Goal: Task Accomplishment & Management: Use online tool/utility

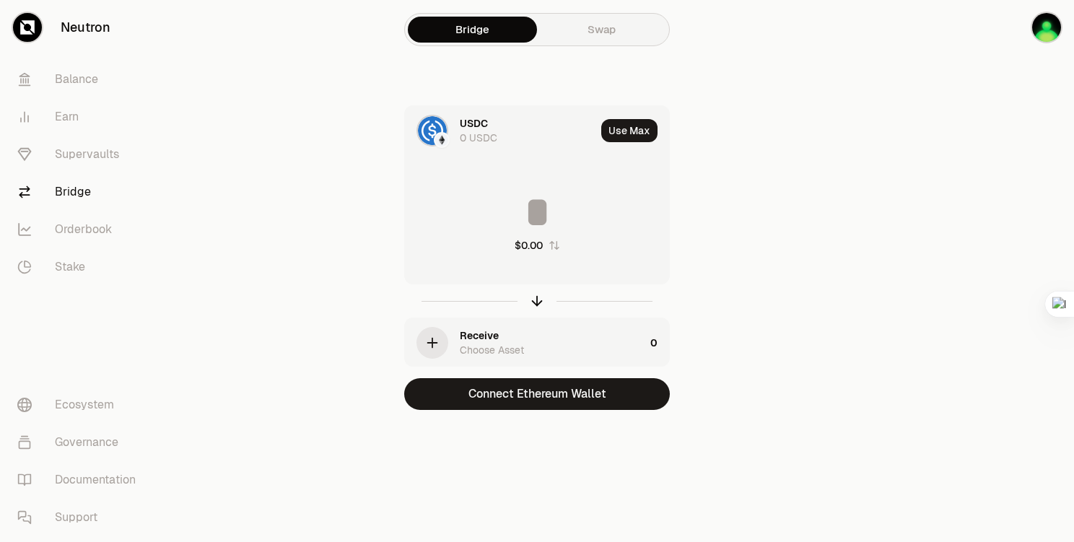
click at [440, 134] on img at bounding box center [441, 140] width 13 height 13
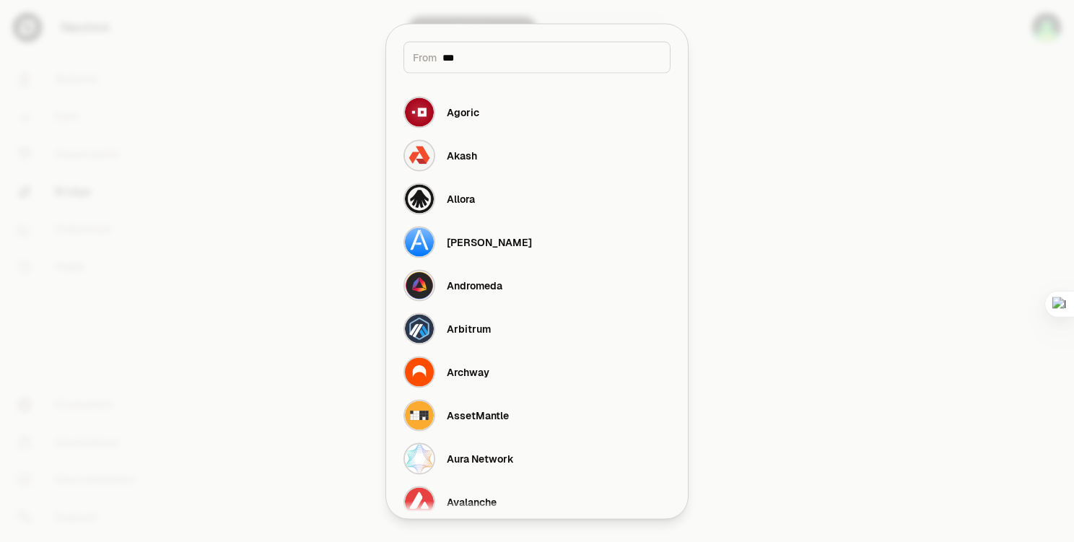
type input "****"
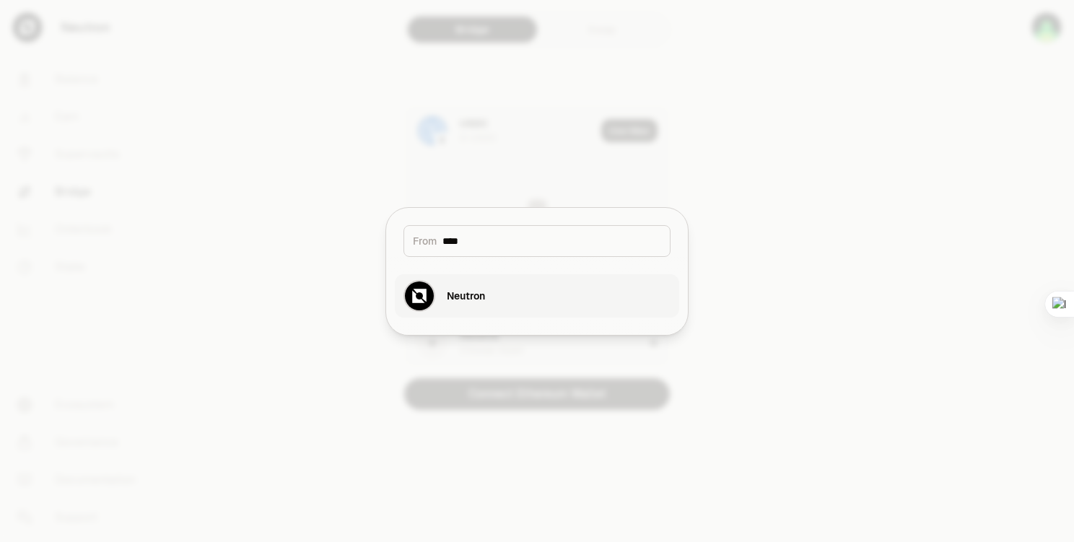
click at [503, 277] on button "Neutron" at bounding box center [537, 295] width 285 height 43
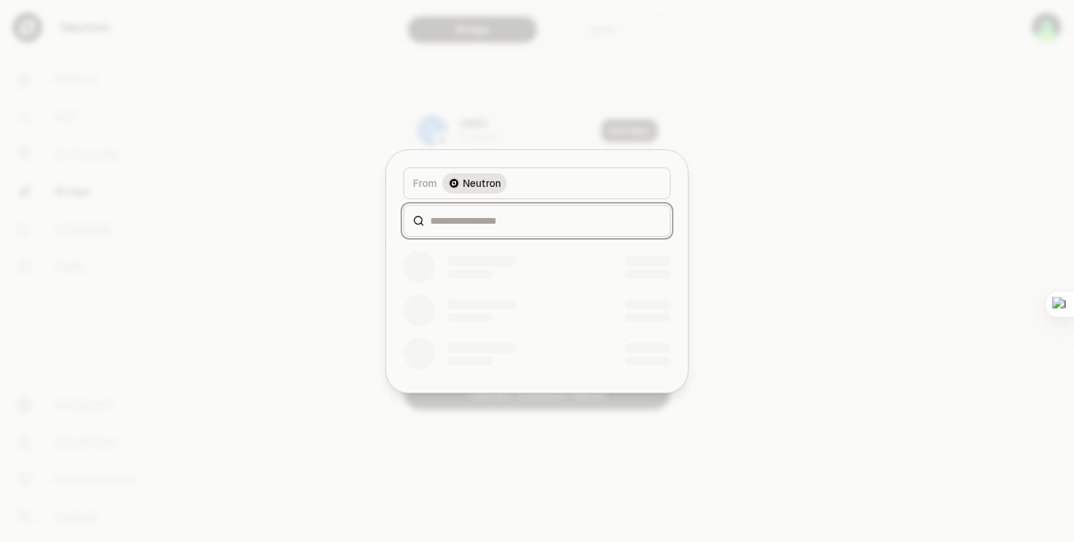
click at [536, 215] on input at bounding box center [545, 221] width 231 height 14
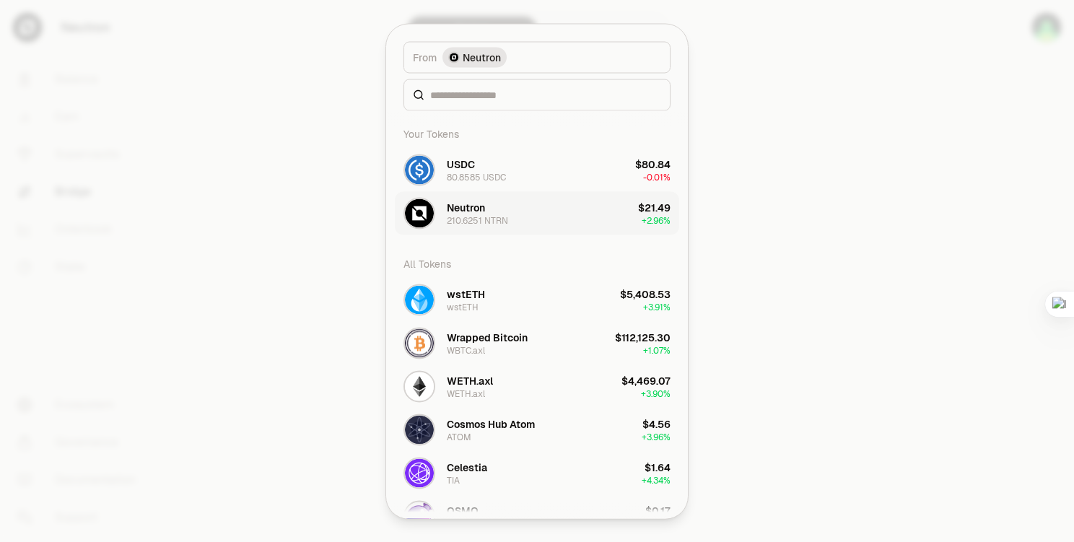
click at [533, 225] on button "Neutron 210.6251 NTRN $21.49 + 2.96%" at bounding box center [537, 212] width 285 height 43
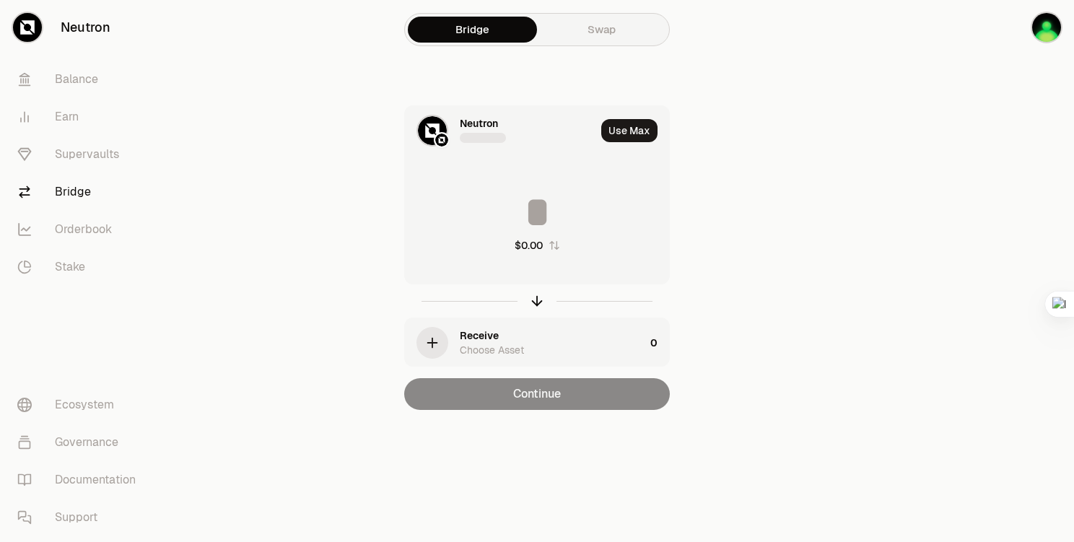
click at [529, 214] on button "Neutron 210.6251 NTRN $21.49 + 2.96%" at bounding box center [537, 225] width 270 height 41
click at [529, 207] on input at bounding box center [537, 212] width 264 height 43
type input "***"
click at [468, 337] on div "Receive" at bounding box center [479, 336] width 39 height 14
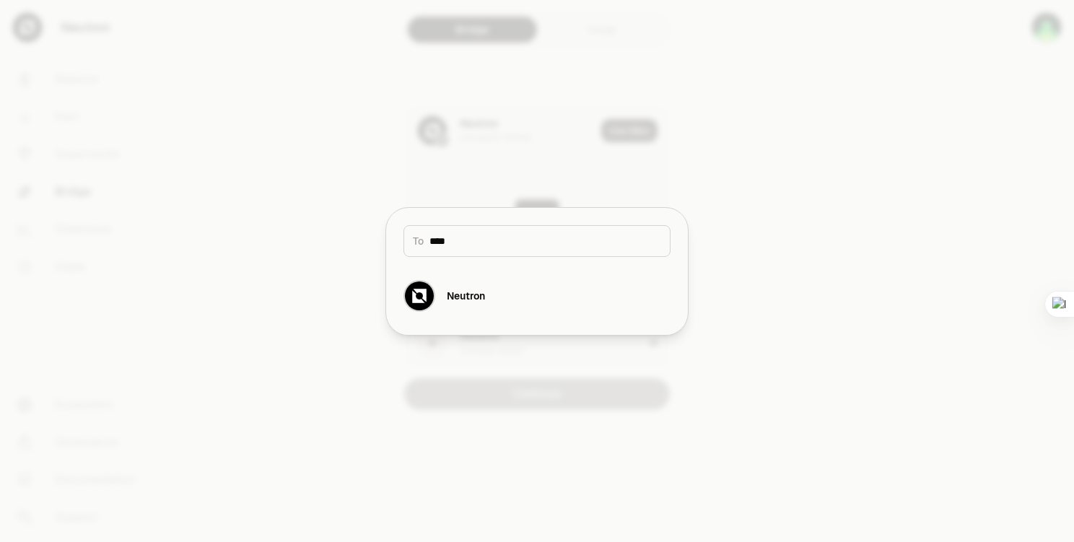
type input "*****"
click at [523, 292] on button "Neutron" at bounding box center [537, 295] width 285 height 43
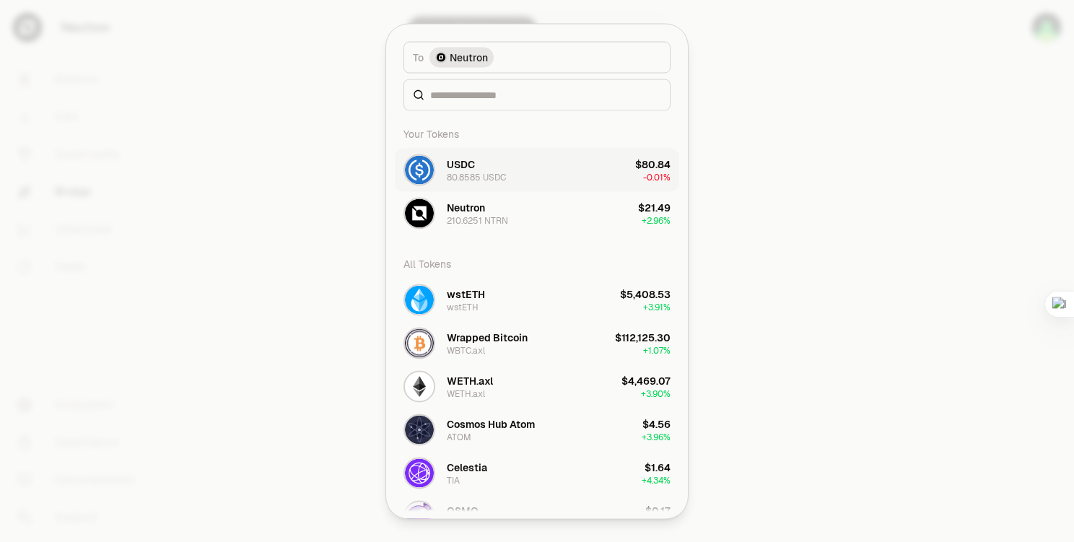
click at [543, 171] on button "USDC 80.8585 USDC $80.84 -0.01%" at bounding box center [537, 169] width 285 height 43
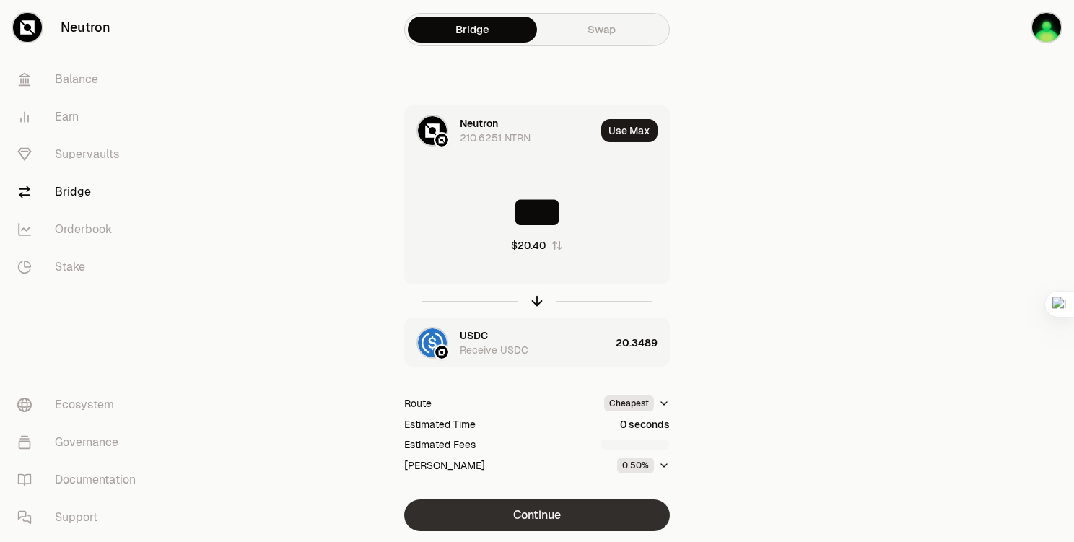
click at [589, 516] on button "Continue" at bounding box center [537, 516] width 266 height 32
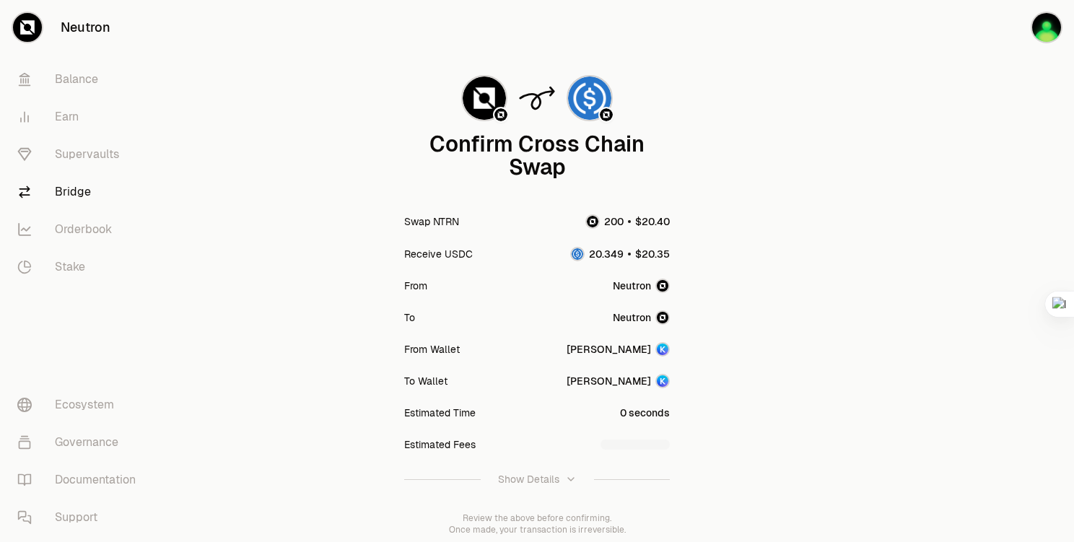
scroll to position [135, 0]
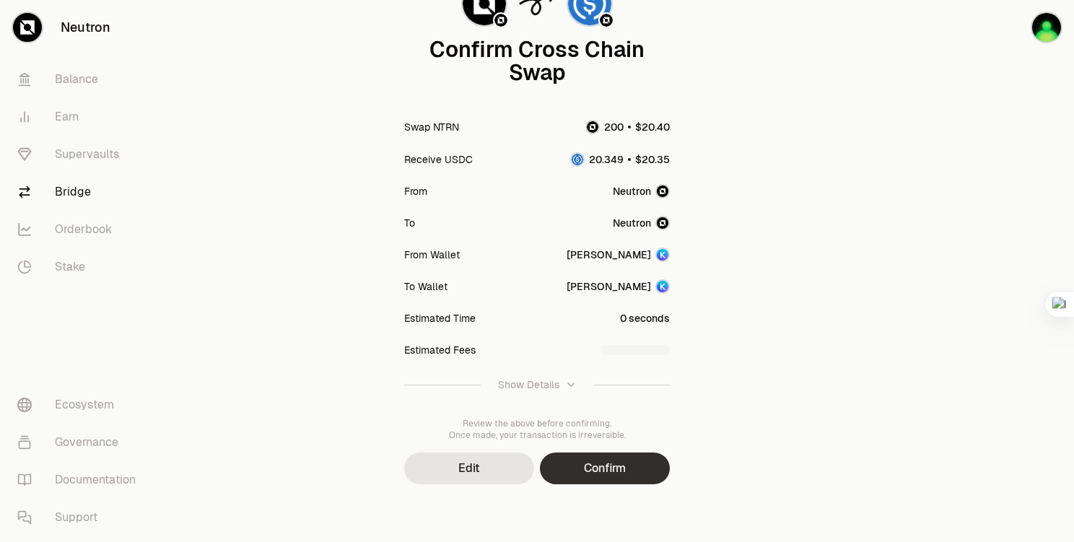
click at [617, 477] on button "Confirm" at bounding box center [605, 469] width 130 height 32
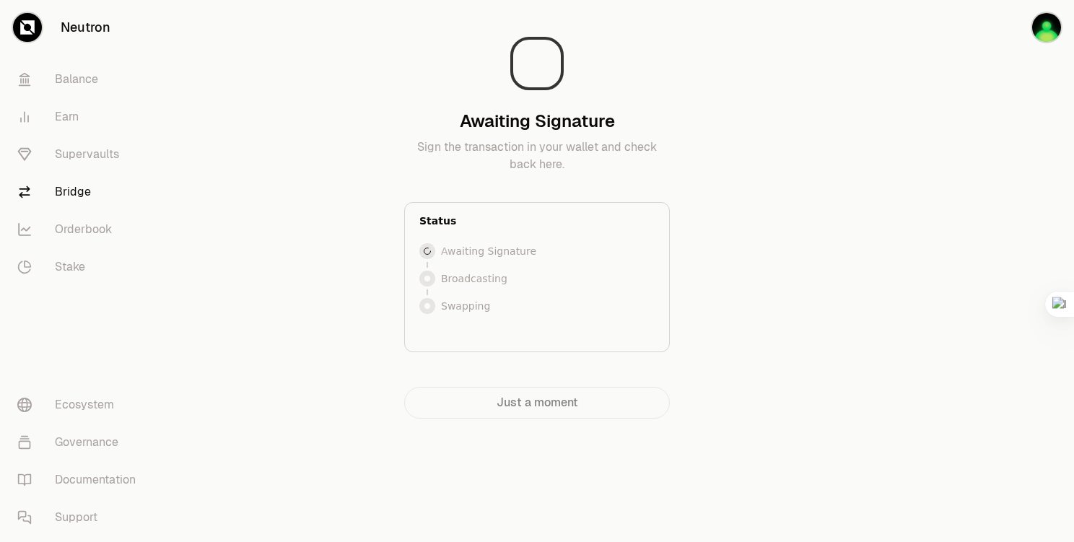
click at [443, 121] on div "Awaiting Signature Sign the transaction in your wallet and check back here." at bounding box center [537, 142] width 266 height 64
click at [387, 130] on div "Awaiting Signature Sign the transaction in your wallet and check back here. Sta…" at bounding box center [537, 215] width 485 height 407
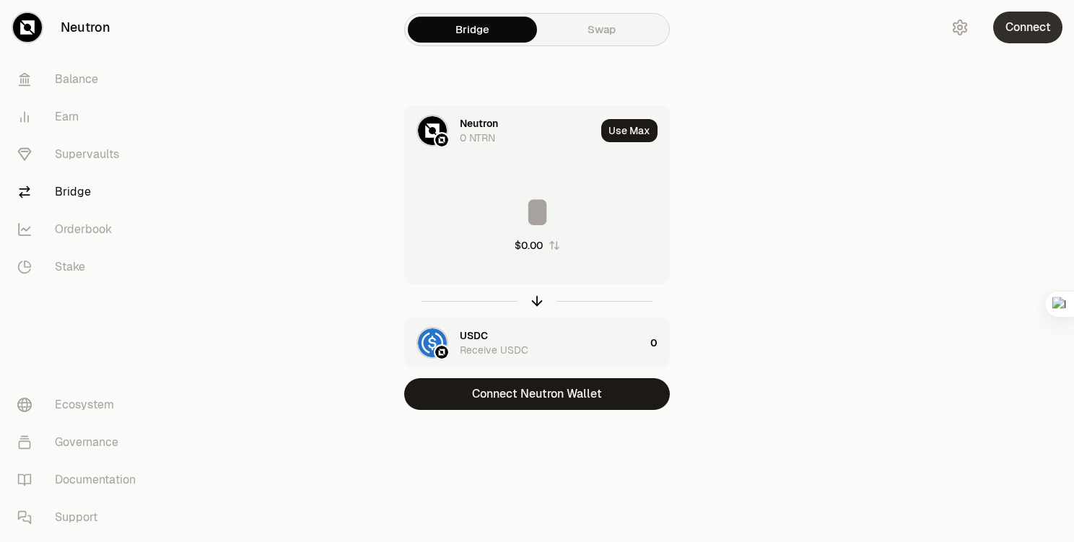
click at [1017, 28] on button "Connect" at bounding box center [1028, 28] width 69 height 32
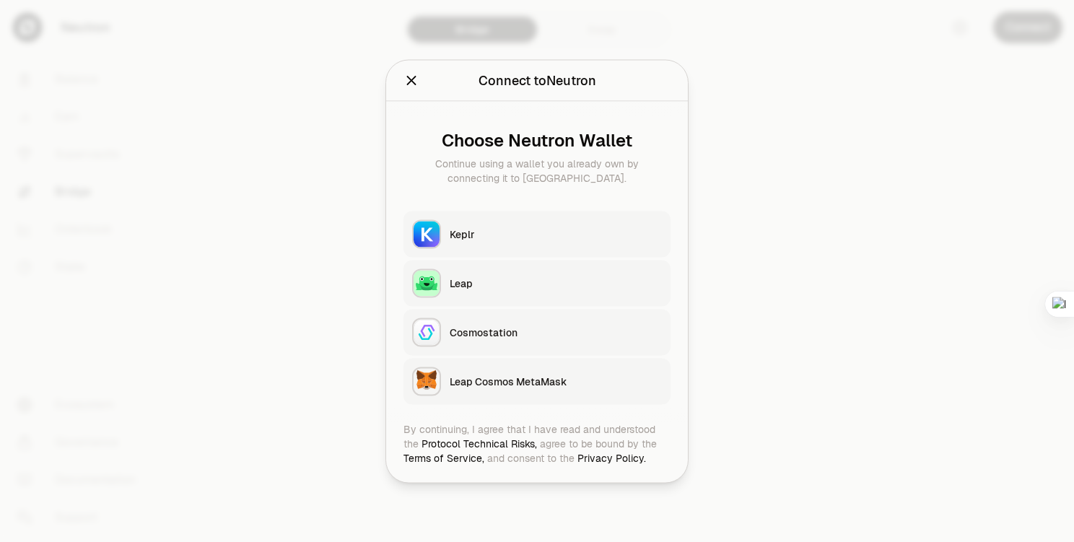
click at [514, 227] on div "Keplr" at bounding box center [556, 234] width 212 height 14
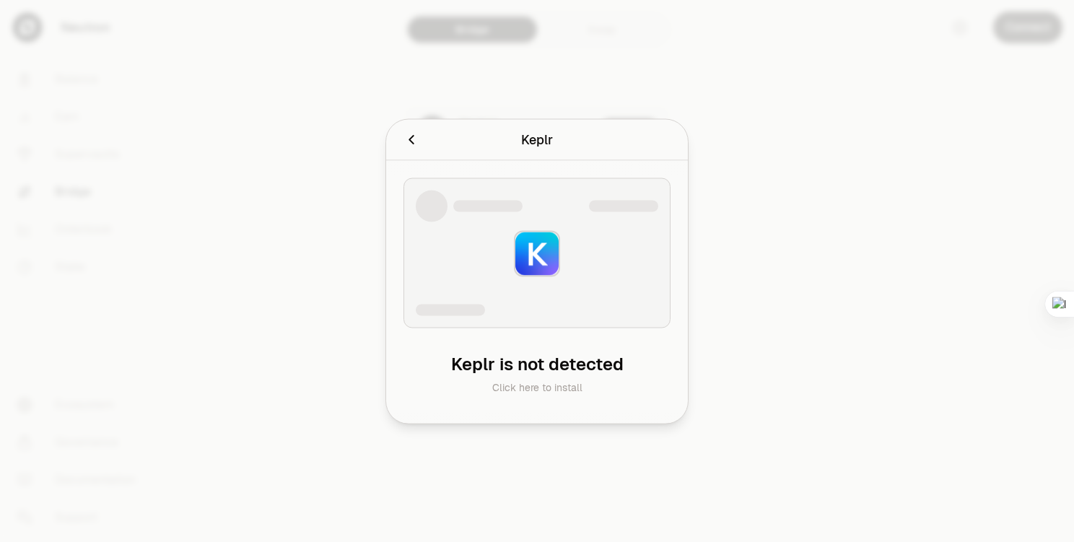
click at [875, 14] on div at bounding box center [537, 271] width 1074 height 542
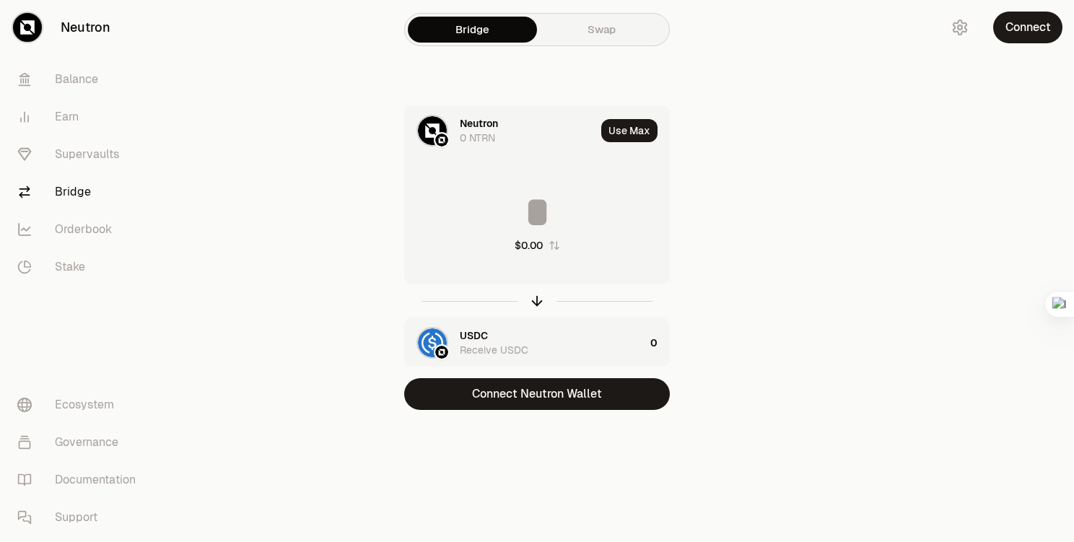
drag, startPoint x: 968, startPoint y: 120, endPoint x: 973, endPoint y: 103, distance: 17.6
click at [968, 120] on div at bounding box center [994, 234] width 162 height 468
click at [1018, 21] on button "Connect" at bounding box center [1028, 28] width 69 height 32
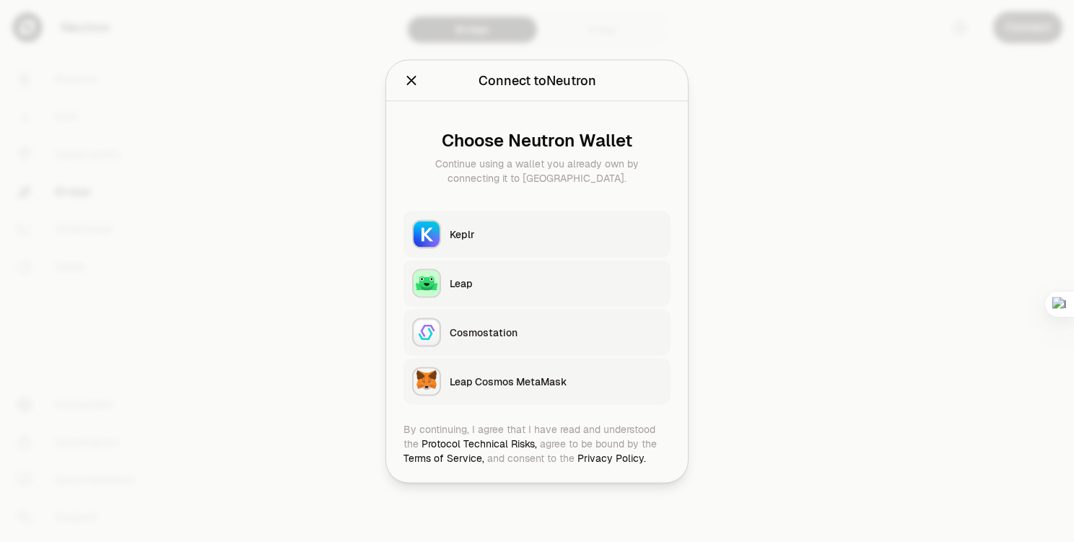
click at [451, 245] on button "Keplr" at bounding box center [537, 234] width 267 height 46
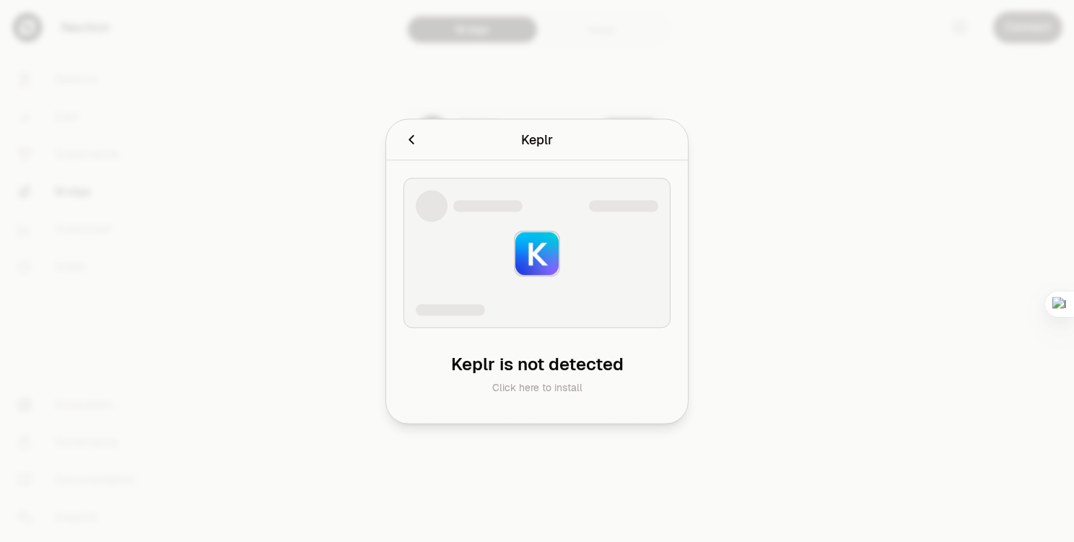
click at [399, 123] on div "Keplr Connecting to Keplr ." at bounding box center [537, 139] width 302 height 41
click at [302, 95] on div at bounding box center [537, 271] width 1074 height 542
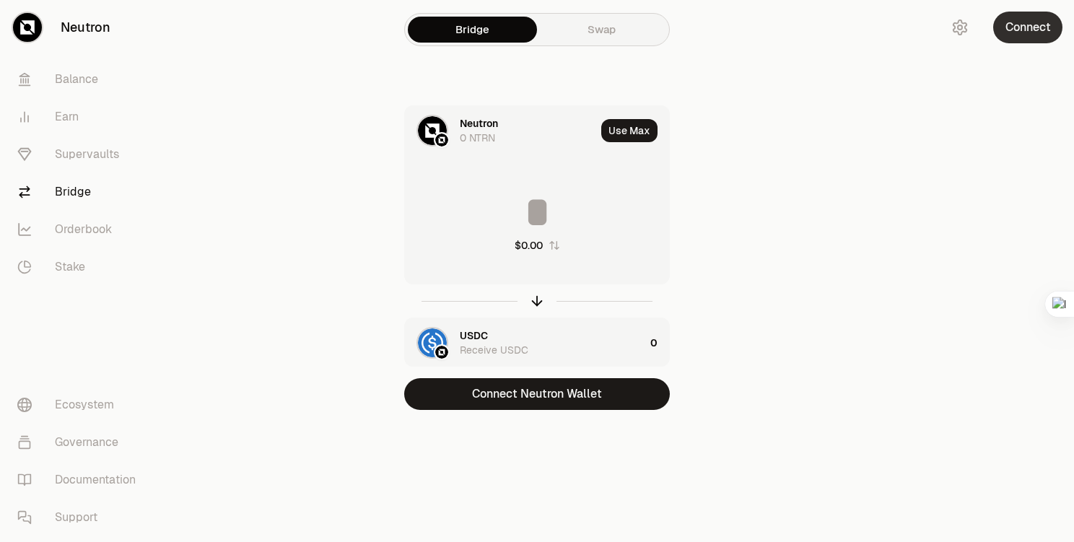
click at [997, 30] on button "Connect" at bounding box center [1028, 28] width 69 height 32
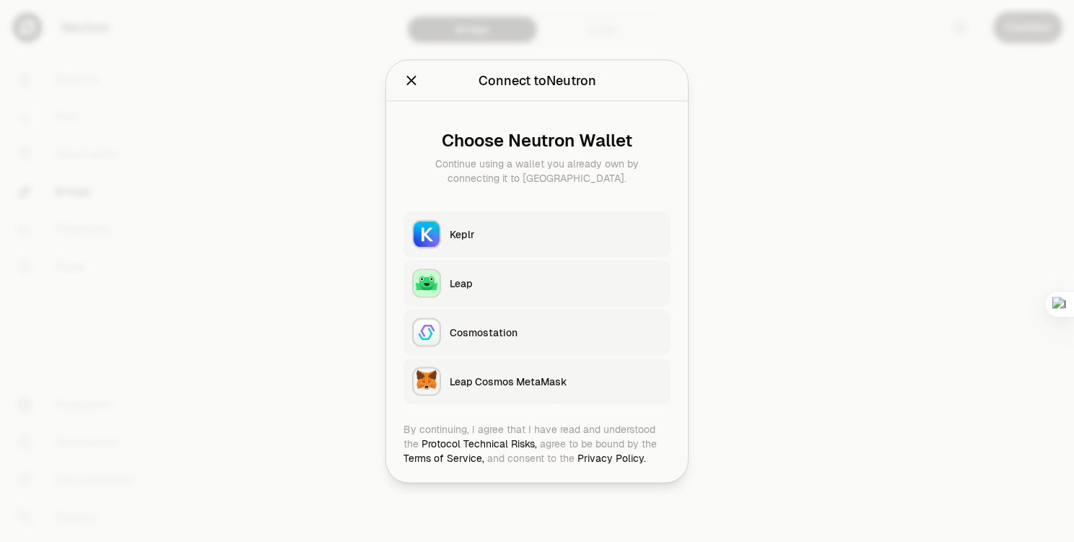
click at [491, 243] on button "Keplr" at bounding box center [537, 234] width 267 height 46
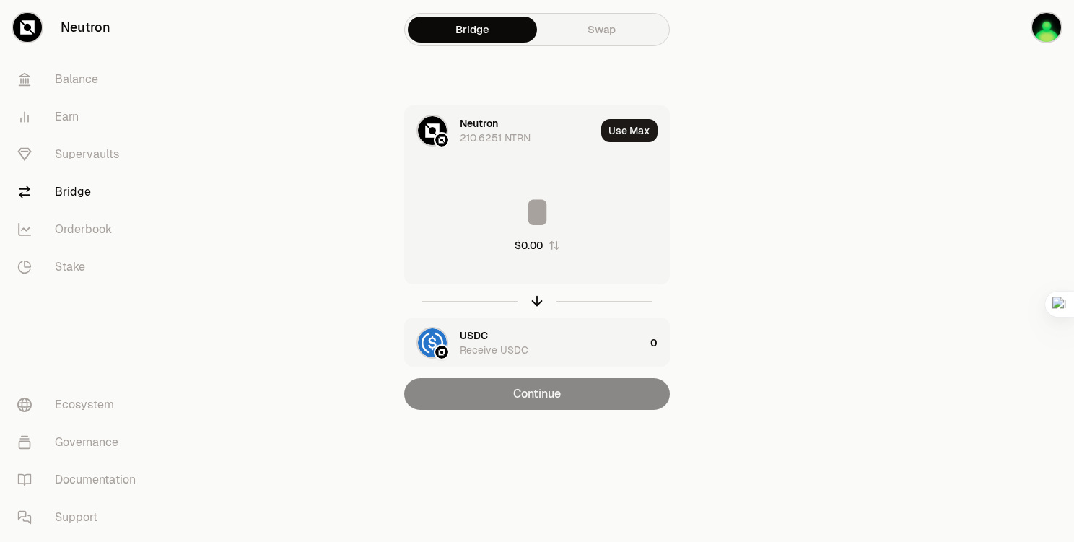
click at [529, 212] on input at bounding box center [537, 212] width 264 height 43
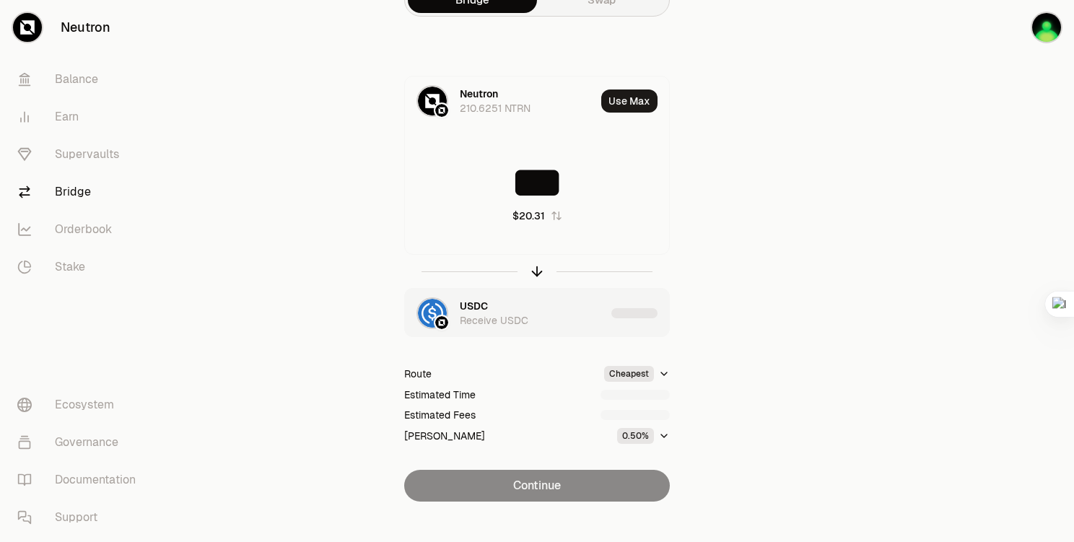
scroll to position [46, 0]
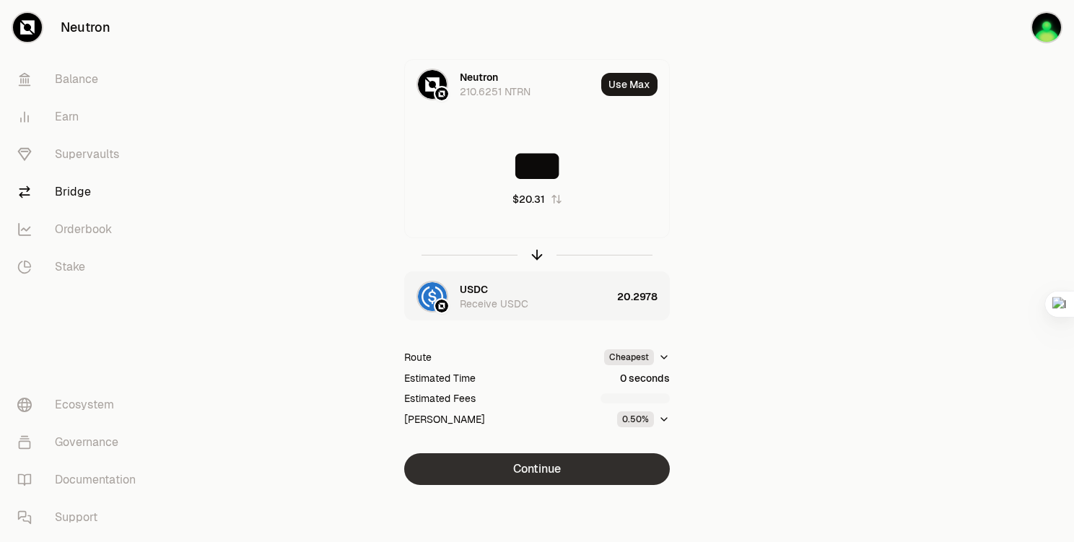
type input "***"
click at [566, 464] on button "Continue" at bounding box center [537, 469] width 266 height 32
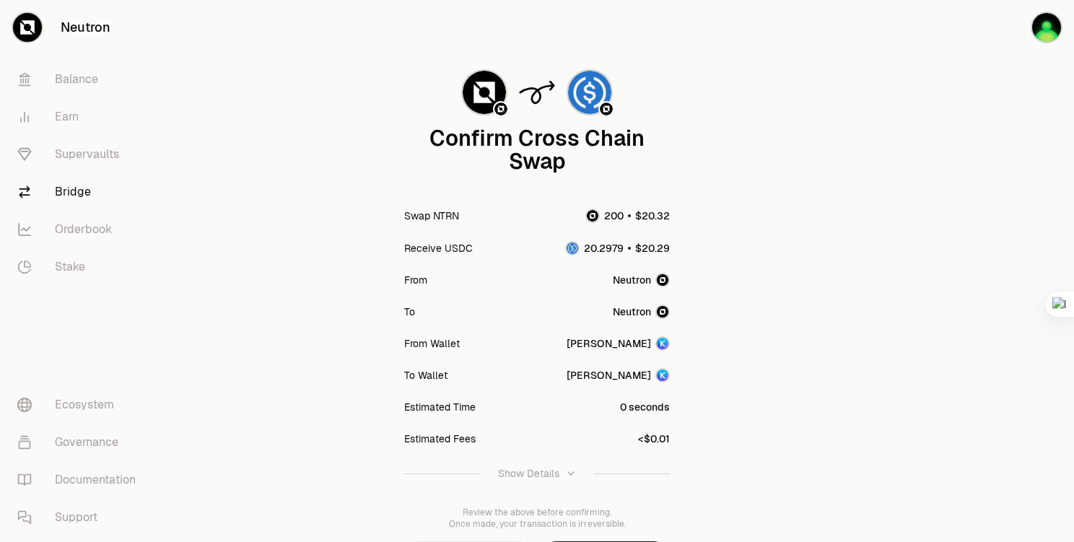
scroll to position [135, 0]
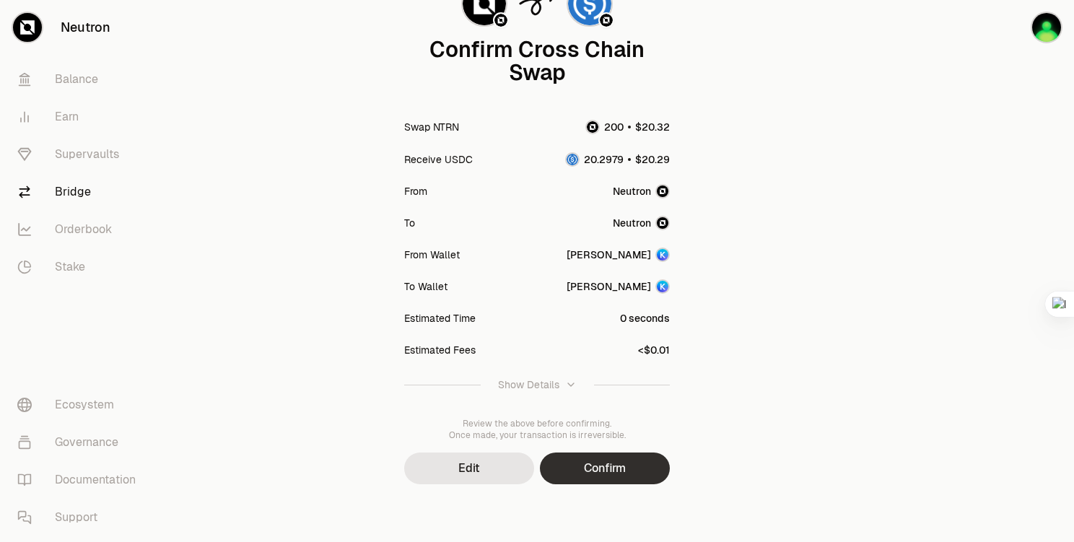
click at [641, 457] on button "Confirm" at bounding box center [605, 469] width 130 height 32
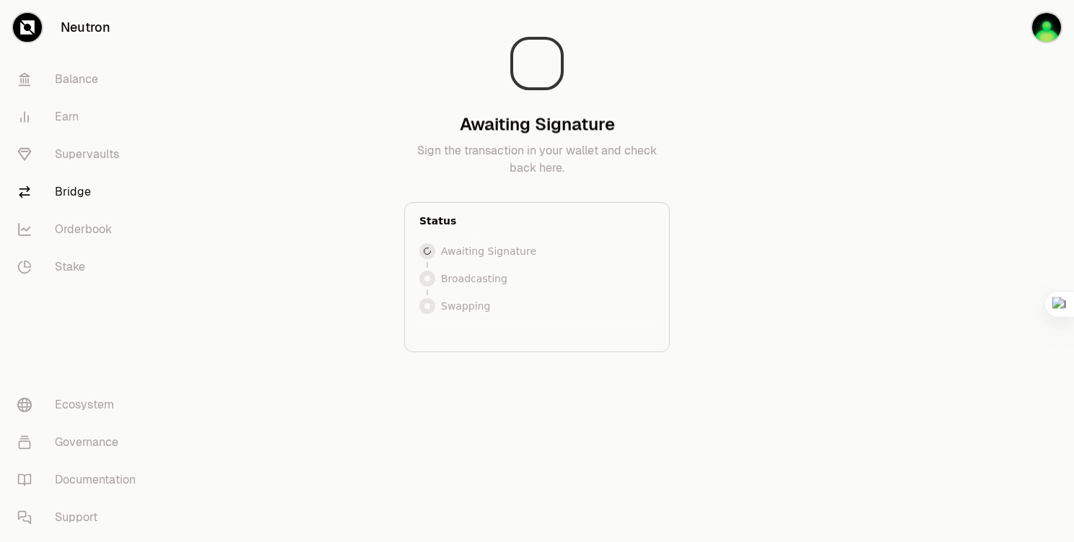
scroll to position [0, 0]
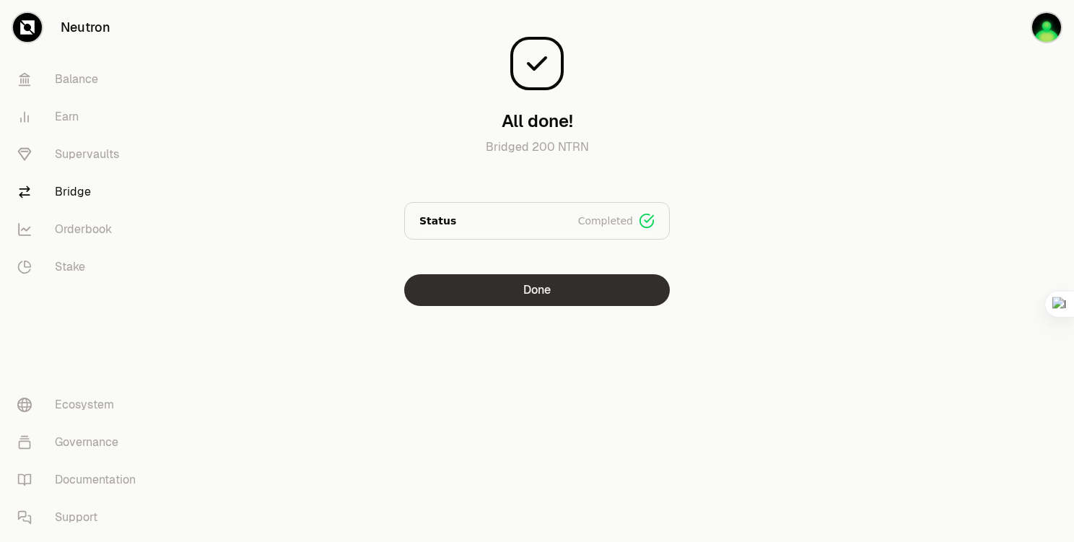
click at [482, 298] on button "Done" at bounding box center [537, 290] width 266 height 32
